Goal: Transaction & Acquisition: Book appointment/travel/reservation

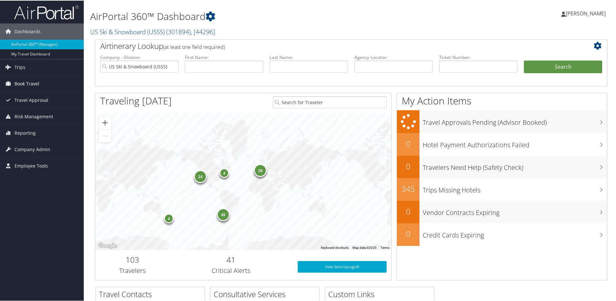
click at [28, 82] on span "Book Travel" at bounding box center [26, 83] width 25 height 16
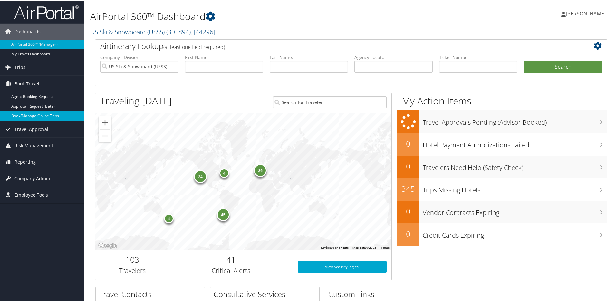
click at [39, 116] on link "Book/Manage Online Trips" at bounding box center [42, 116] width 84 height 10
